Goal: Ask a question

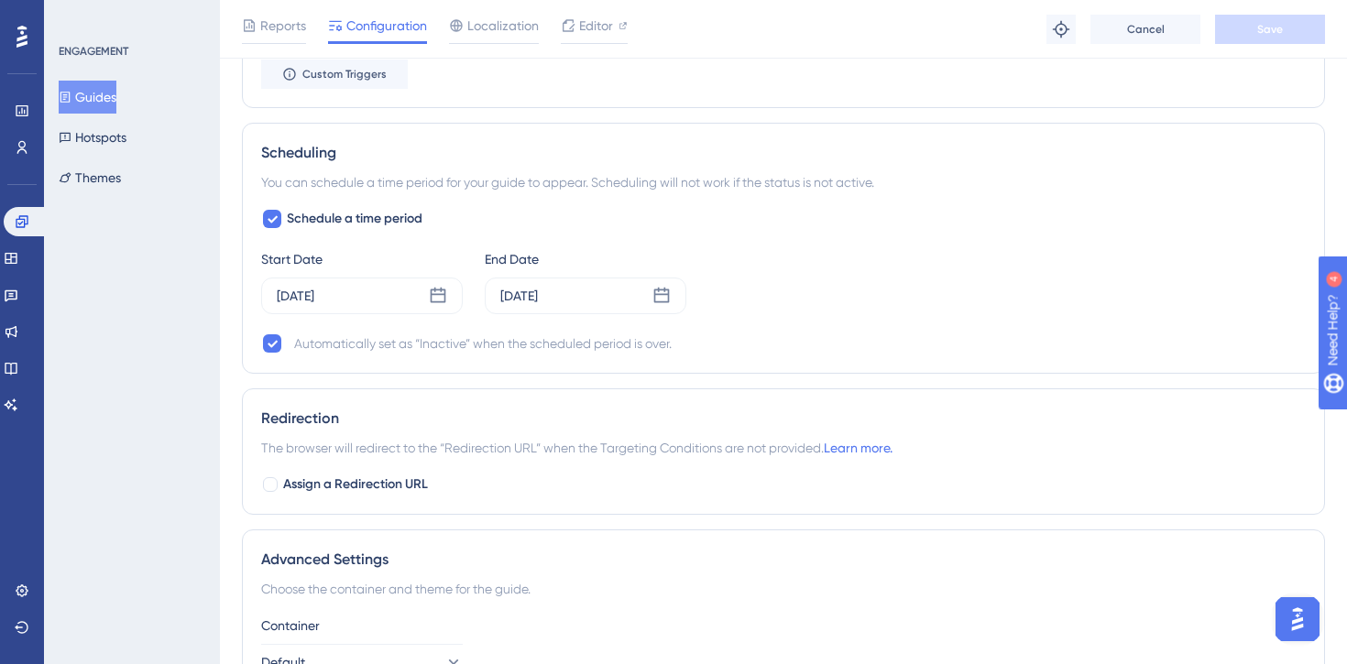
click at [164, 334] on div "ENGAGEMENT Guides Hotspots Themes" at bounding box center [132, 332] width 176 height 664
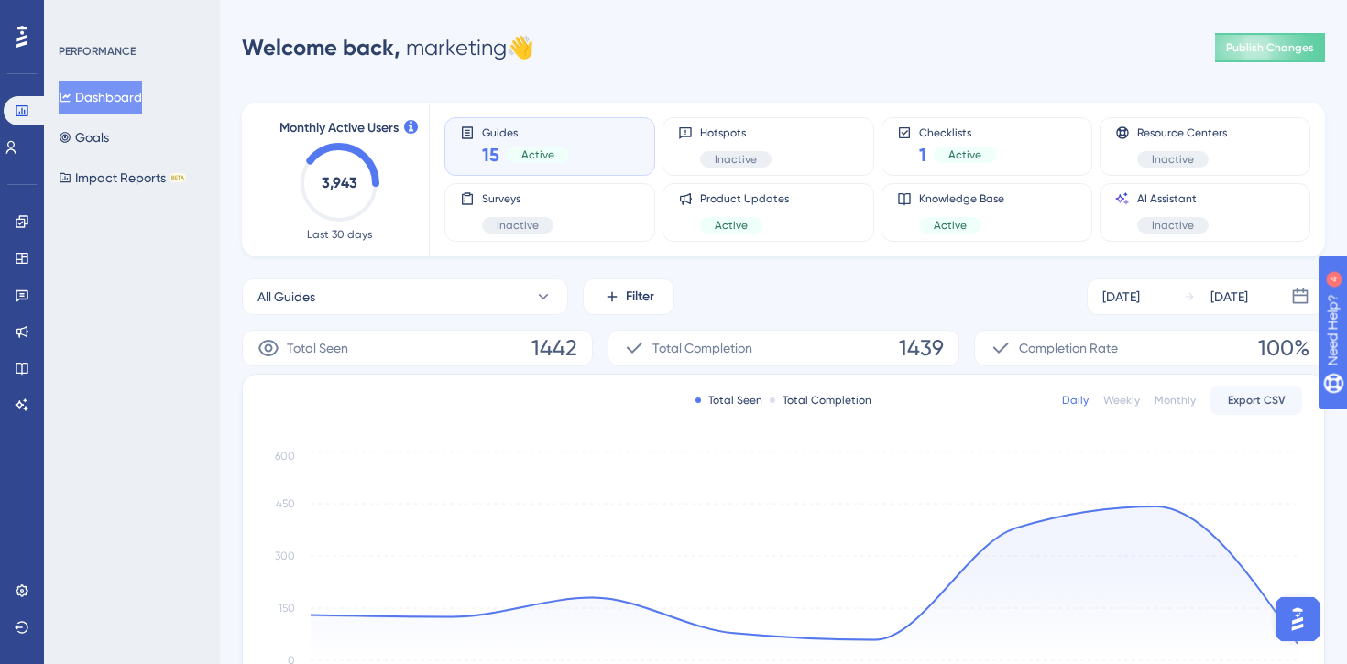
click at [1294, 622] on img "Open AI Assistant Launcher" at bounding box center [1297, 619] width 33 height 33
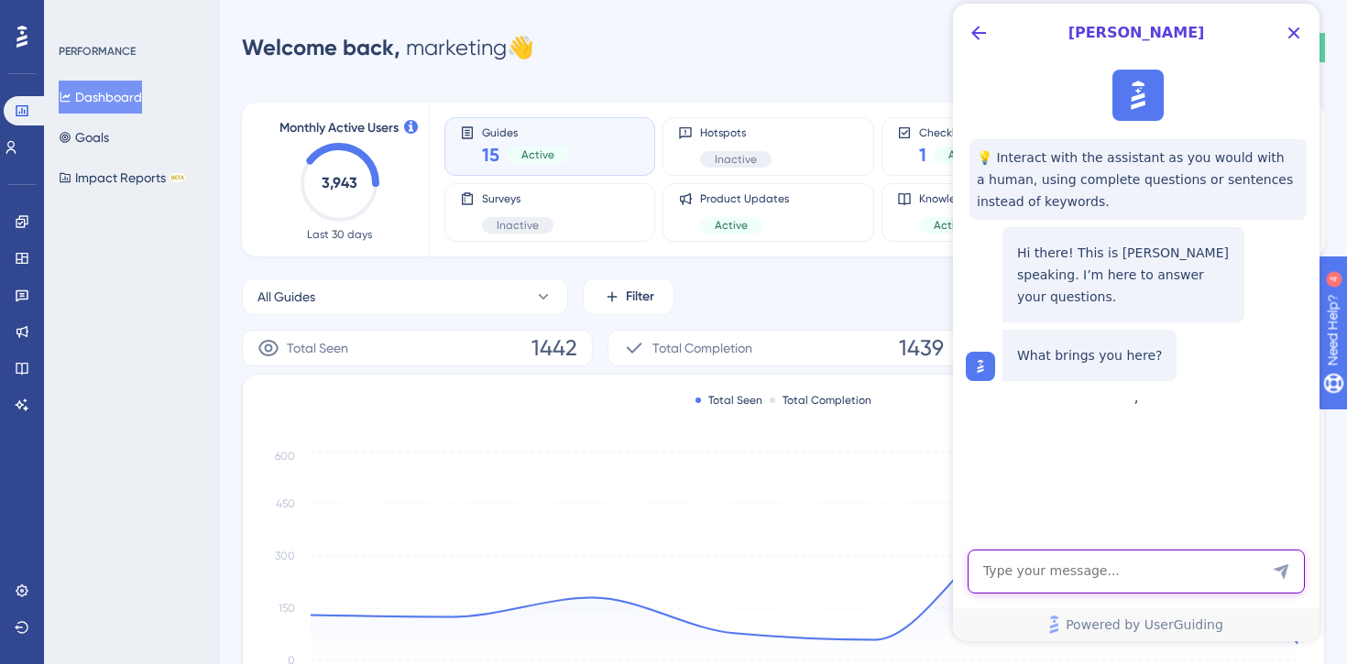
click at [1059, 574] on textarea "AI Assistant Text Input" at bounding box center [1135, 572] width 337 height 44
paste textarea ""Is it possible to use the guide in such a way that an NPS survey is displayed …"
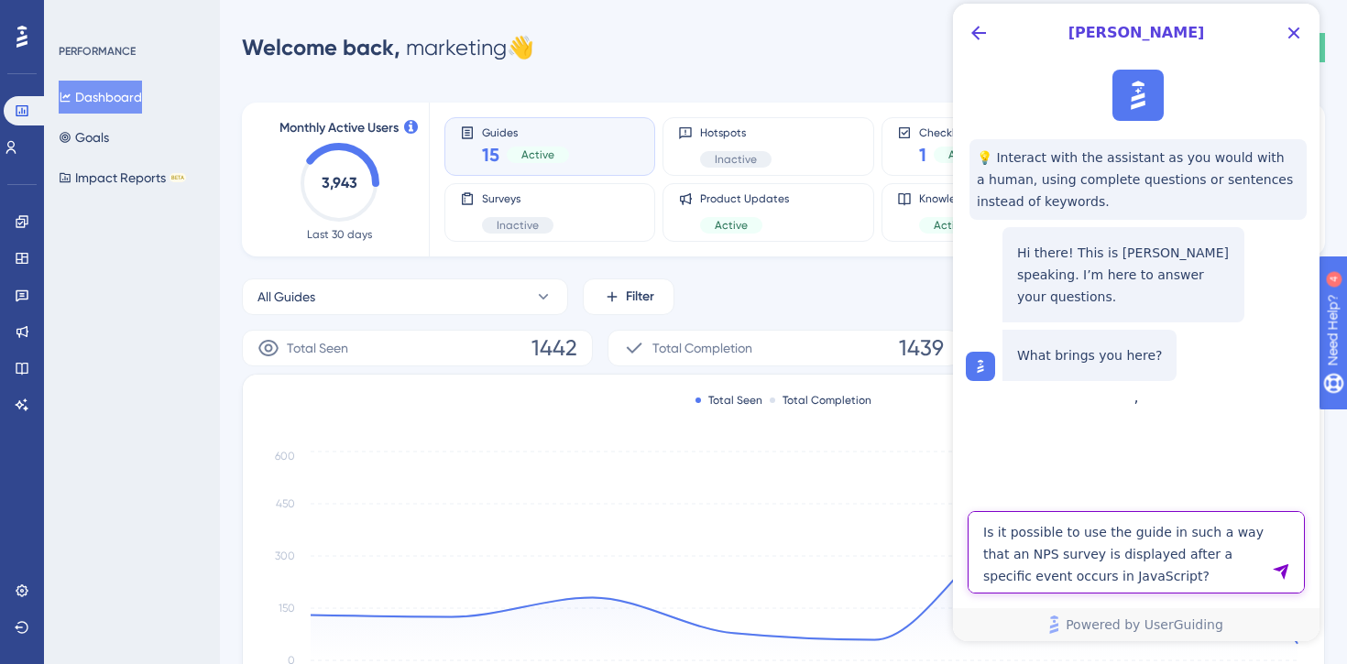
type textarea "Is it possible to use the guide in such a way that an NPS survey is displayed a…"
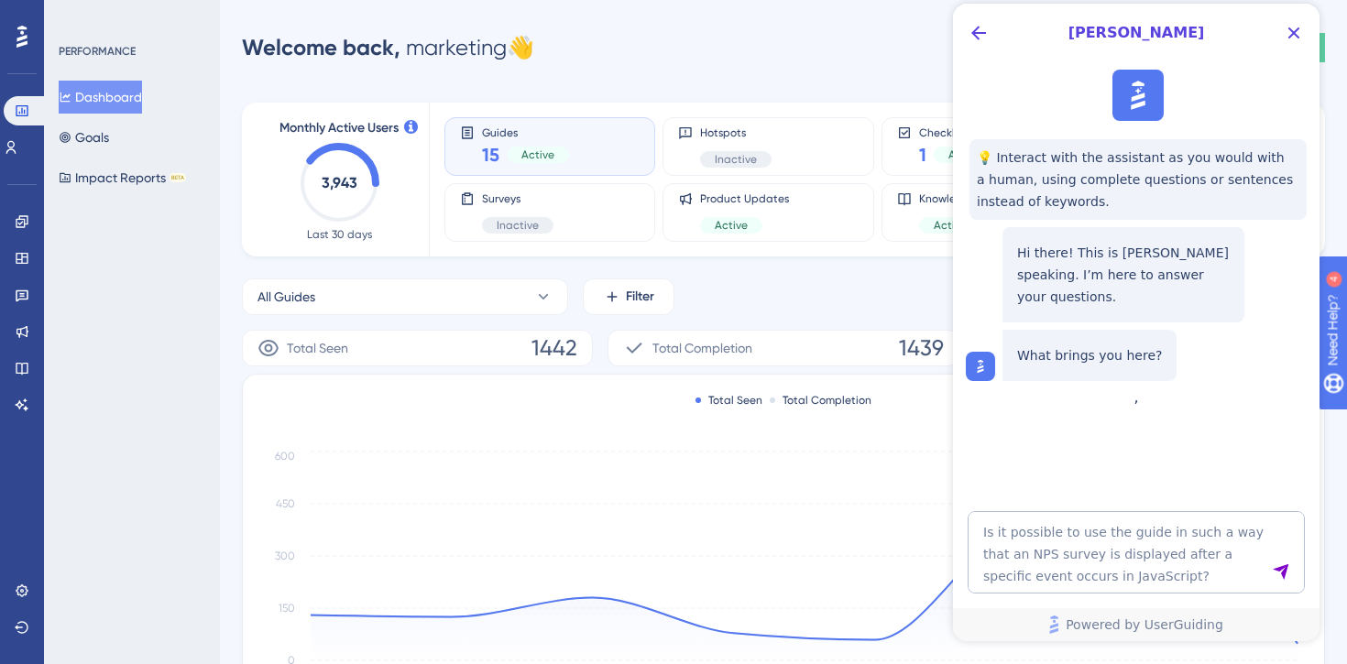
click at [1281, 576] on icon "Send Message" at bounding box center [1280, 571] width 18 height 18
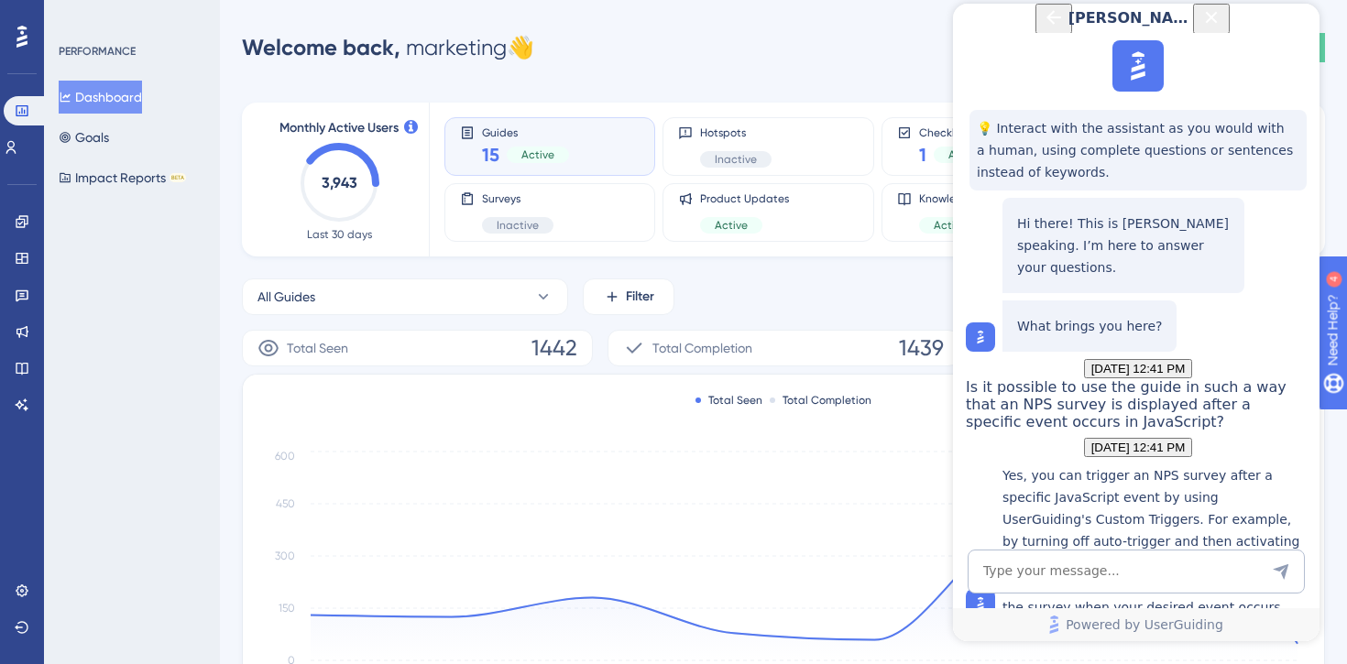
click at [1222, 28] on icon "Close Button" at bounding box center [1211, 17] width 22 height 22
